Goal: Information Seeking & Learning: Learn about a topic

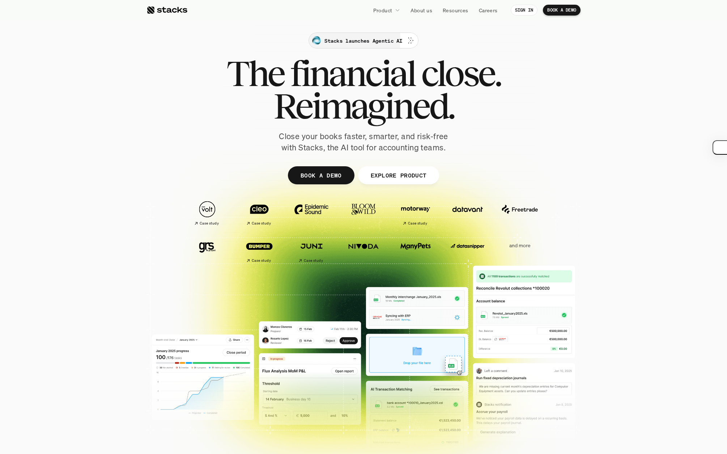
click at [382, 39] on p "Stacks launches Agentic AI" at bounding box center [363, 41] width 78 height 8
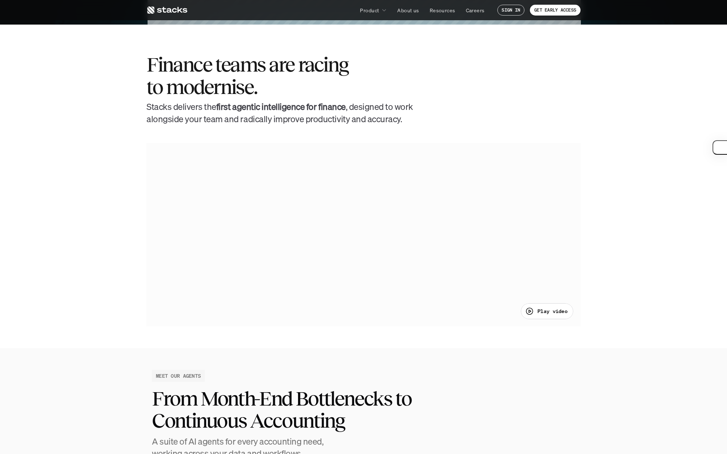
scroll to position [428, 0]
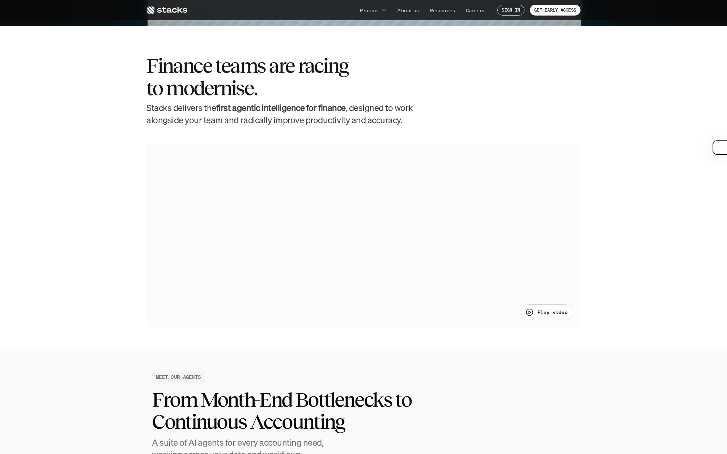
click at [550, 307] on div "Play video" at bounding box center [547, 312] width 52 height 16
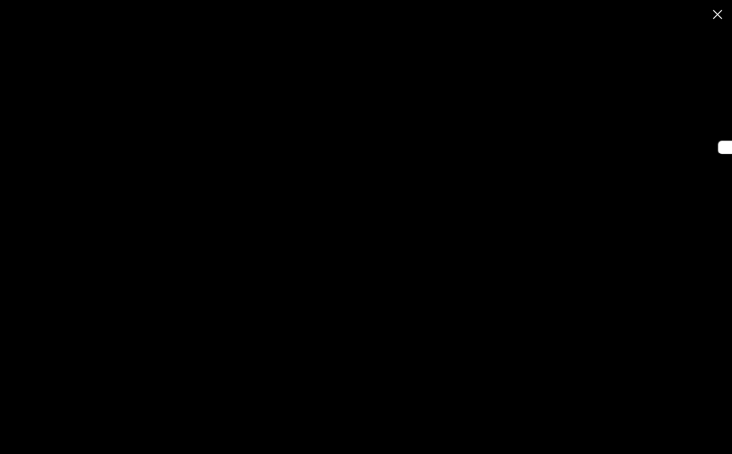
click at [351, 245] on div at bounding box center [366, 227] width 732 height 454
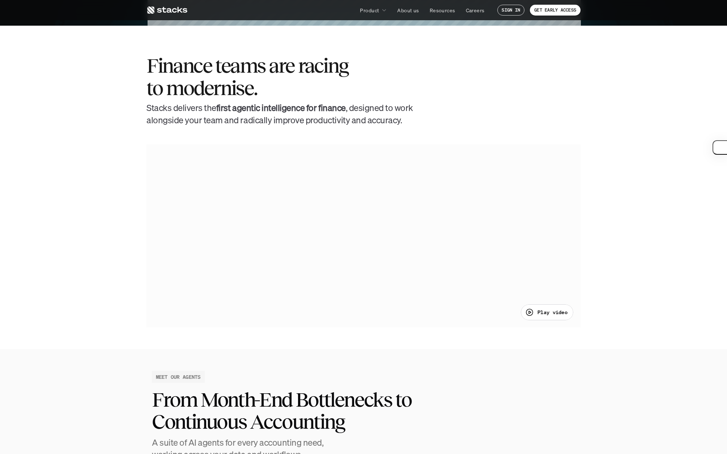
click at [351, 245] on div at bounding box center [363, 235] width 434 height 183
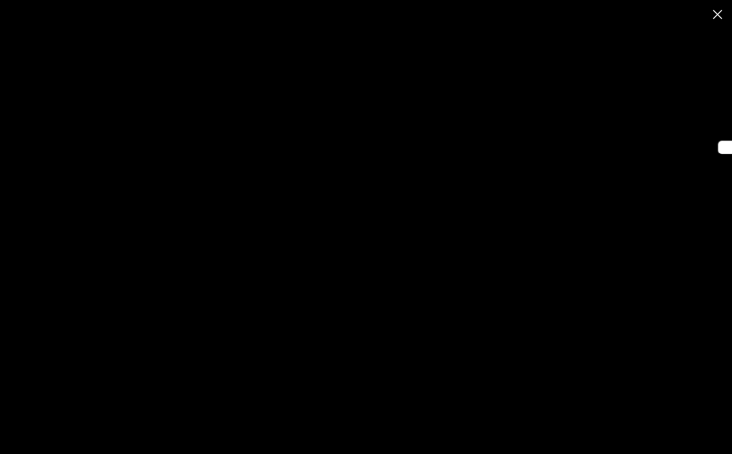
click at [219, 419] on div at bounding box center [366, 227] width 732 height 454
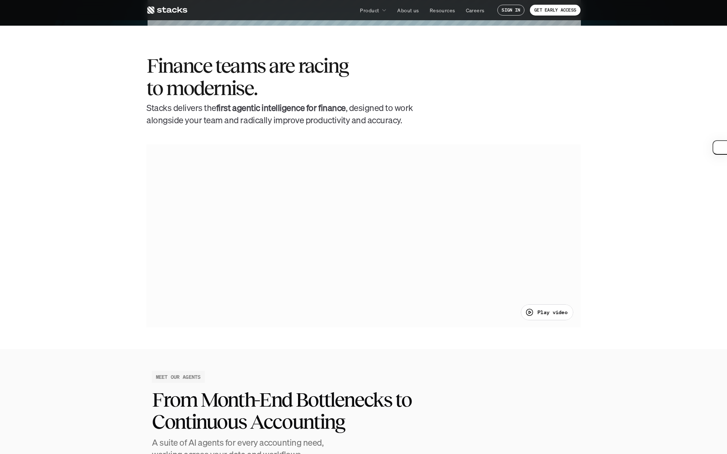
click at [278, 312] on div at bounding box center [363, 235] width 434 height 183
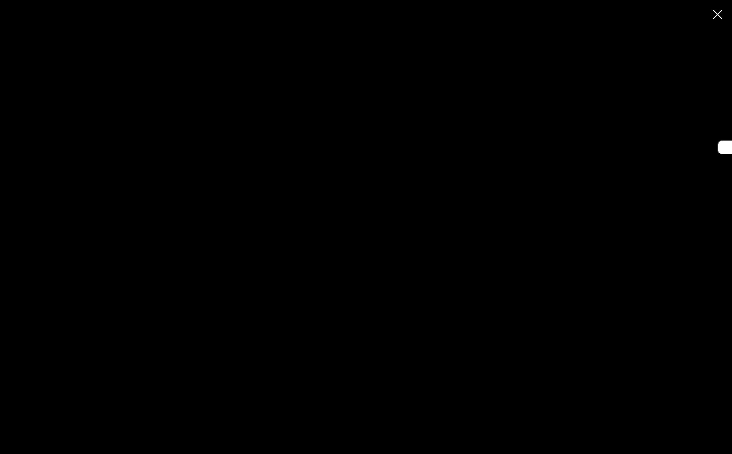
click at [369, 291] on div at bounding box center [366, 227] width 732 height 454
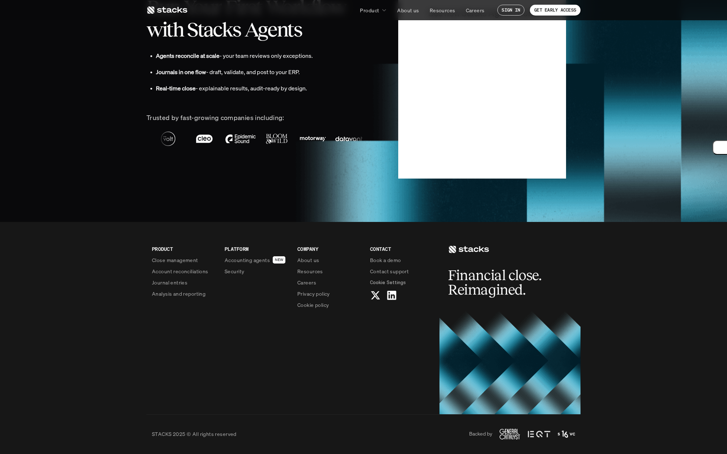
scroll to position [1186, 0]
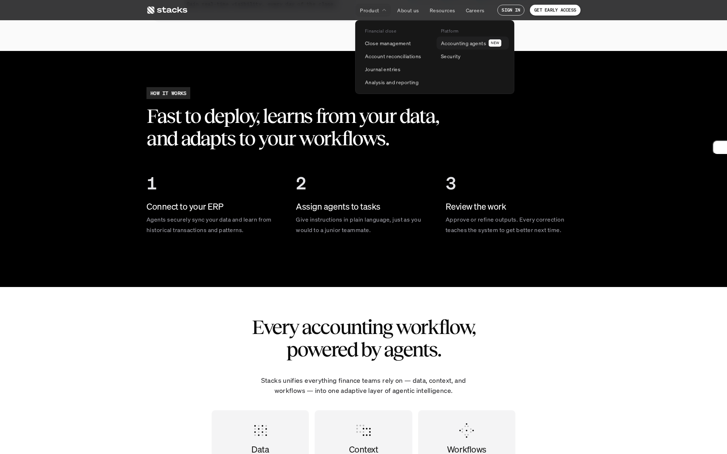
click at [444, 45] on p "Accounting agents" at bounding box center [463, 43] width 45 height 8
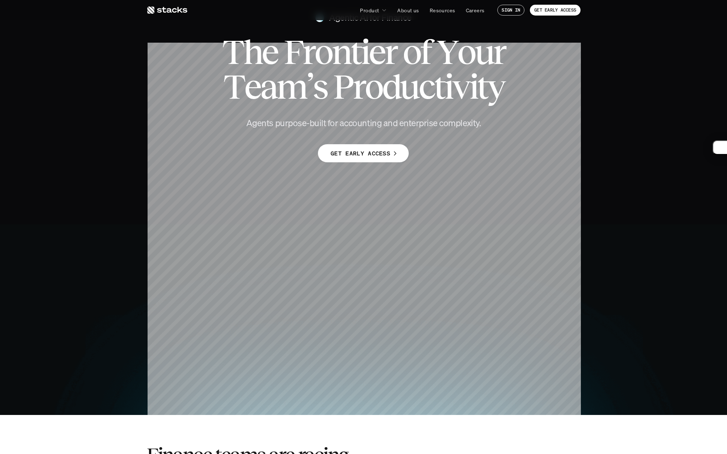
scroll to position [0, 0]
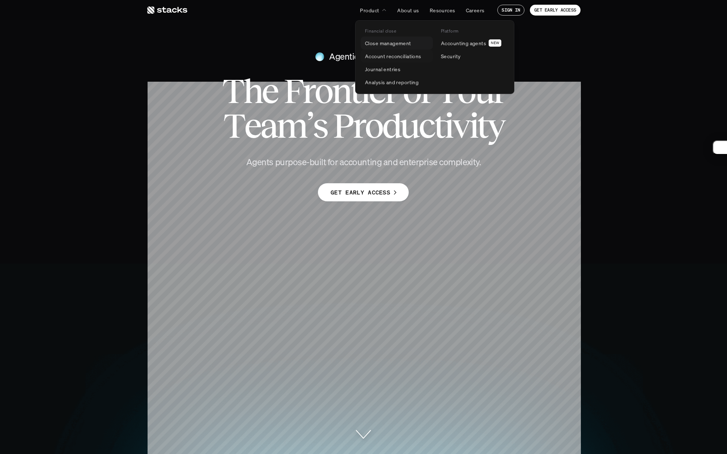
click at [378, 47] on link "Close management" at bounding box center [396, 43] width 72 height 13
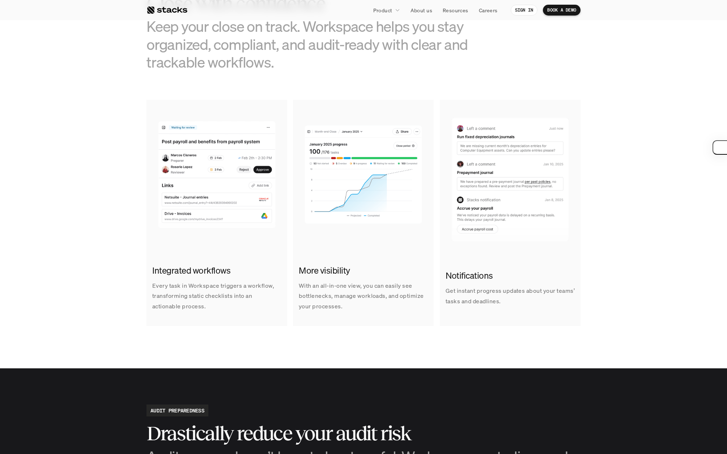
scroll to position [465, 0]
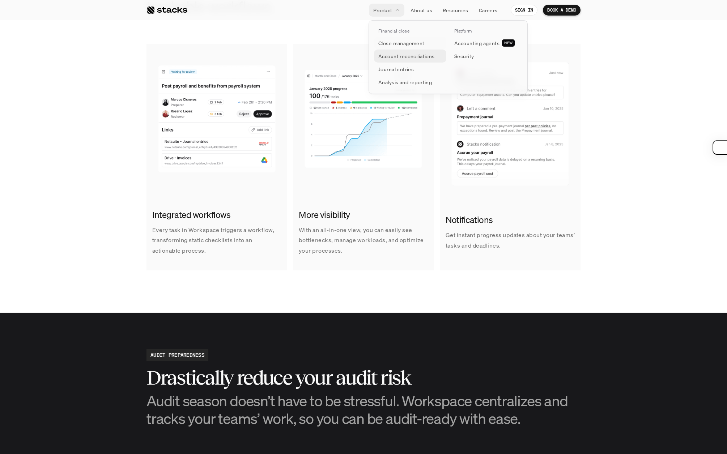
click at [388, 56] on p "Account reconciliations" at bounding box center [406, 56] width 56 height 8
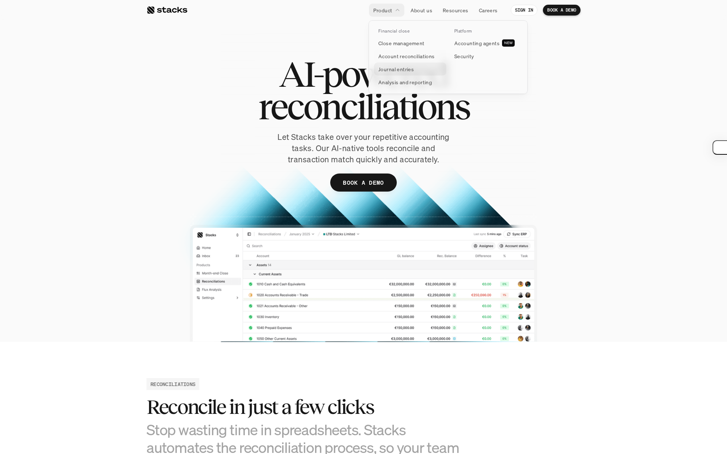
click at [396, 64] on link "Journal entries" at bounding box center [410, 69] width 72 height 13
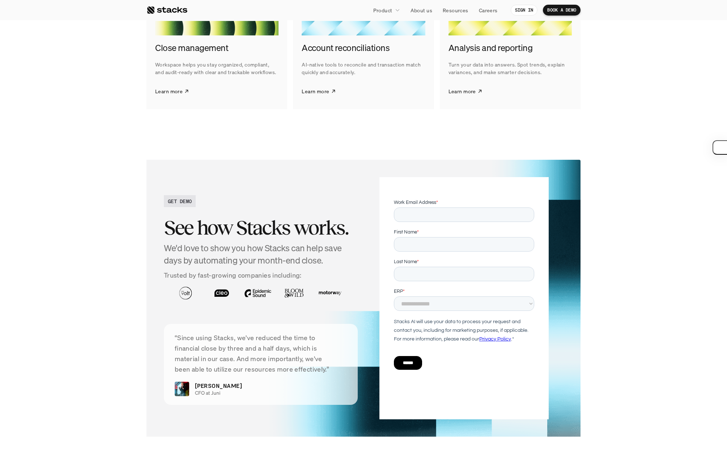
scroll to position [1150, 0]
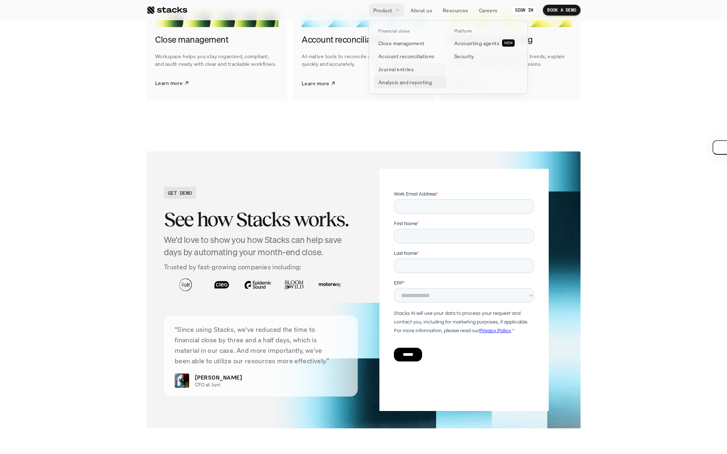
click at [400, 81] on p "Analysis and reporting" at bounding box center [405, 82] width 54 height 8
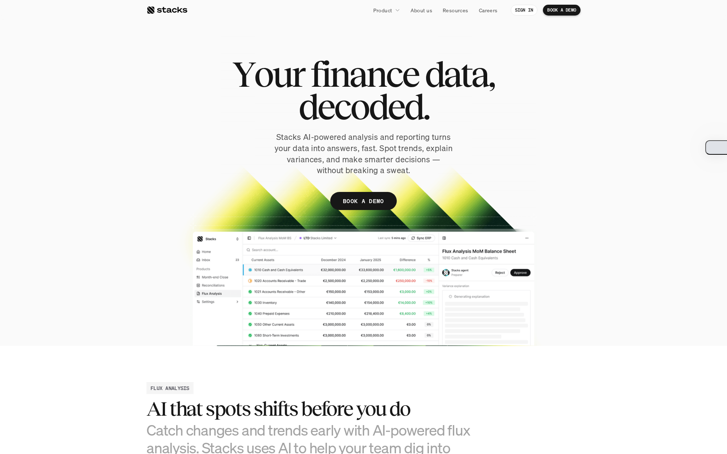
click at [711, 143] on section "Y o u r f i n a n c e d a t a , d e c o d e d . Stacks AI-powered analysis and …" at bounding box center [363, 173] width 727 height 346
